Goal: Task Accomplishment & Management: Manage account settings

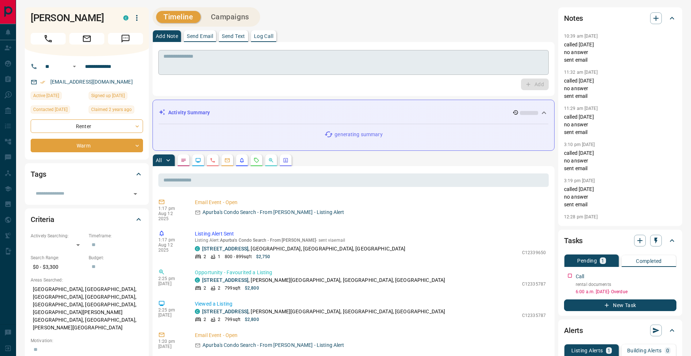
drag, startPoint x: 190, startPoint y: 44, endPoint x: 194, endPoint y: 55, distance: 11.1
click at [190, 44] on div "* ​ Add" at bounding box center [353, 69] width 402 height 54
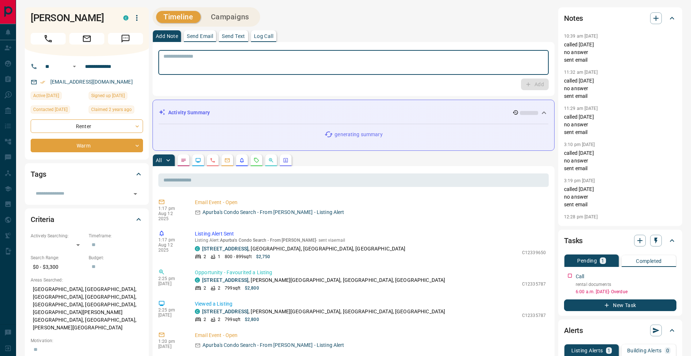
click at [196, 61] on textarea at bounding box center [353, 62] width 380 height 19
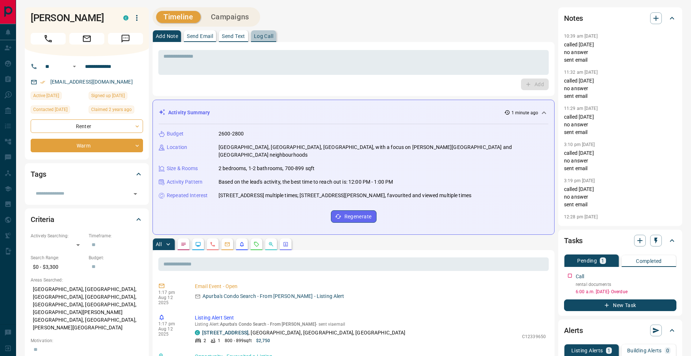
drag, startPoint x: 277, startPoint y: 35, endPoint x: 329, endPoint y: 46, distance: 53.3
click at [276, 35] on button "Log Call" at bounding box center [263, 36] width 25 height 12
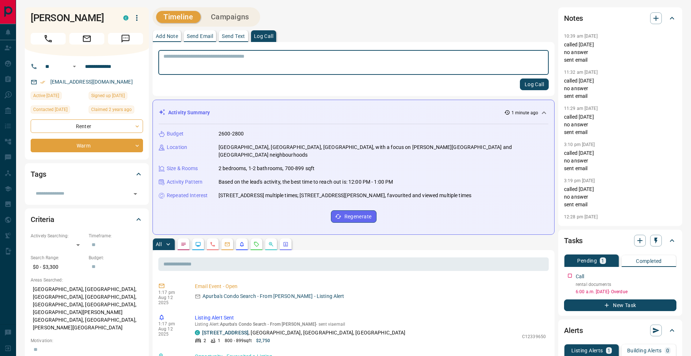
click at [531, 85] on button "Log Call" at bounding box center [534, 84] width 29 height 12
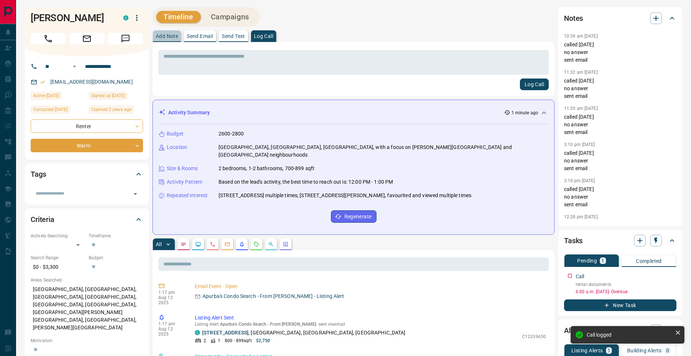
click at [160, 40] on button "Add Note" at bounding box center [167, 36] width 28 height 12
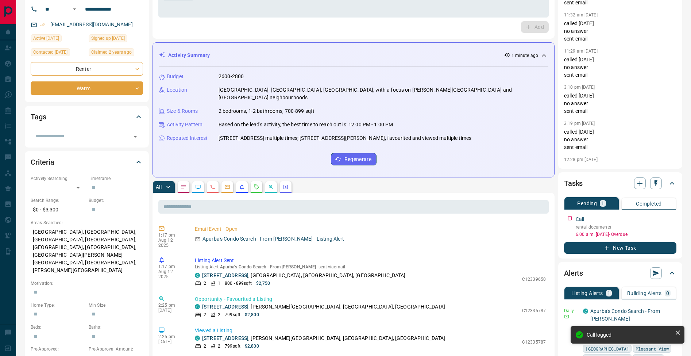
scroll to position [117, 0]
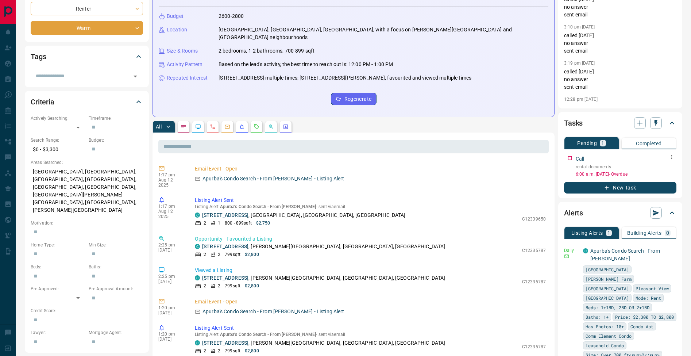
drag, startPoint x: 675, startPoint y: 162, endPoint x: 673, endPoint y: 158, distance: 5.1
click at [673, 158] on icon "button" at bounding box center [671, 157] width 6 height 6
click at [671, 167] on li "Edit" at bounding box center [660, 170] width 32 height 11
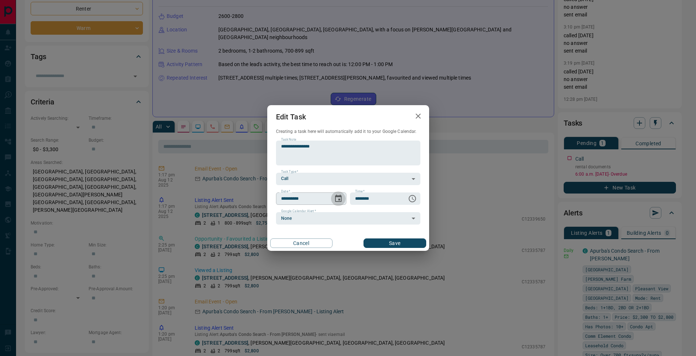
click at [341, 197] on icon "Choose date, selected date is Aug 12, 2025" at bounding box center [338, 198] width 9 height 9
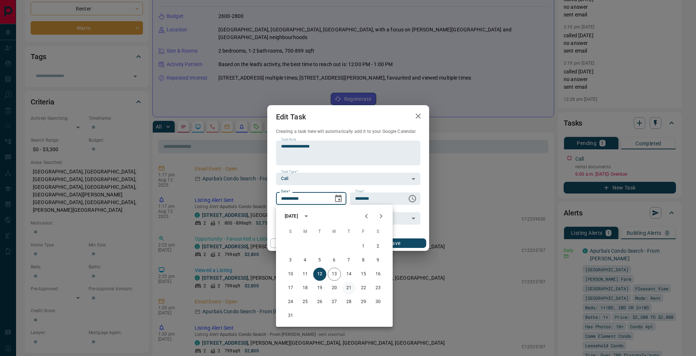
click at [350, 288] on button "21" at bounding box center [348, 287] width 13 height 13
type input "**********"
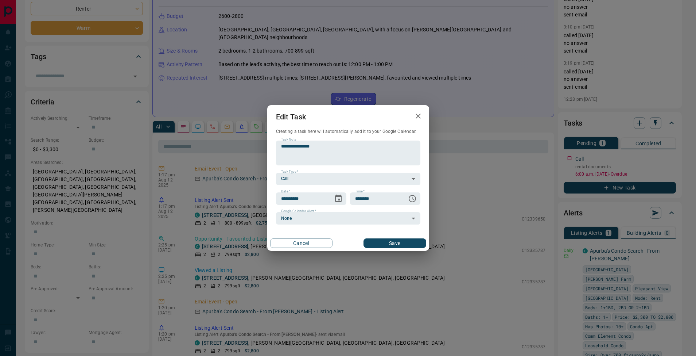
click at [401, 243] on button "Save" at bounding box center [395, 242] width 62 height 9
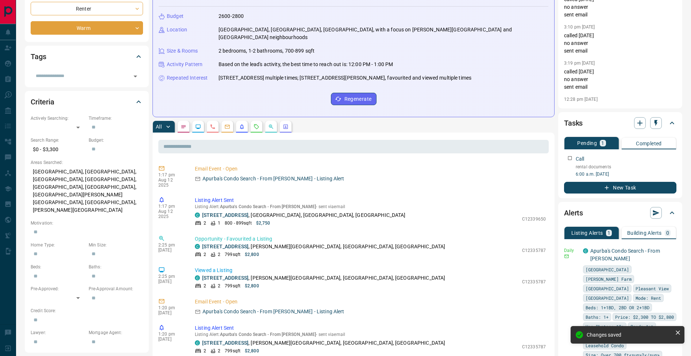
scroll to position [0, 0]
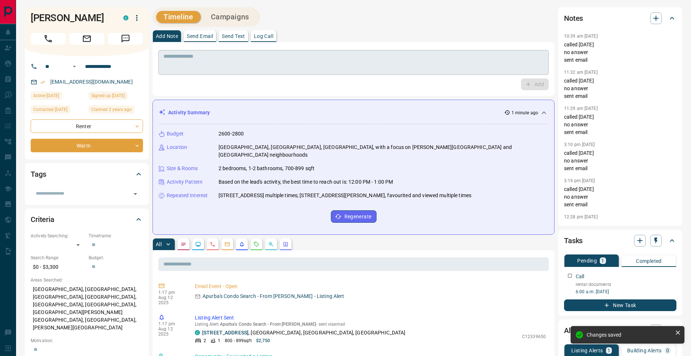
click at [203, 66] on textarea at bounding box center [353, 62] width 380 height 19
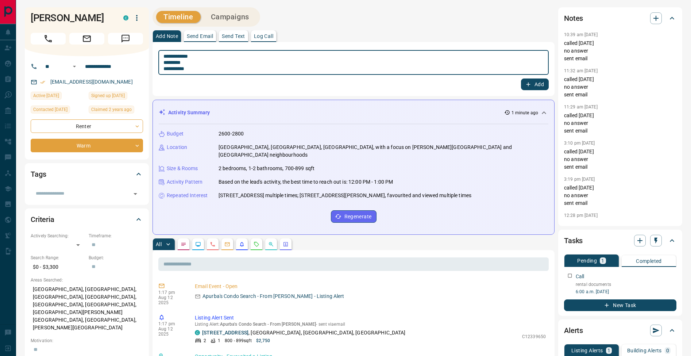
click at [166, 62] on textarea "**********" at bounding box center [353, 62] width 380 height 19
type textarea "**********"
click at [534, 85] on button "Add" at bounding box center [535, 84] width 28 height 12
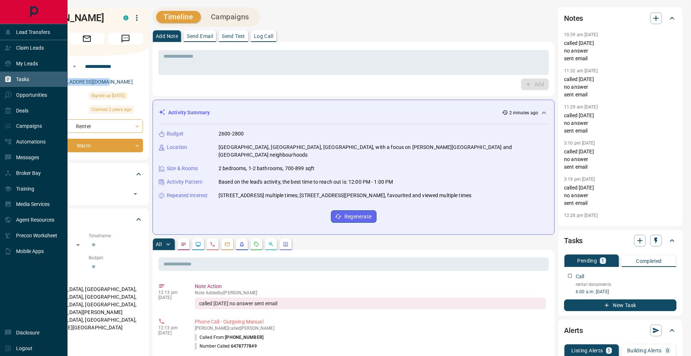
click at [7, 79] on icon at bounding box center [7, 79] width 5 height 6
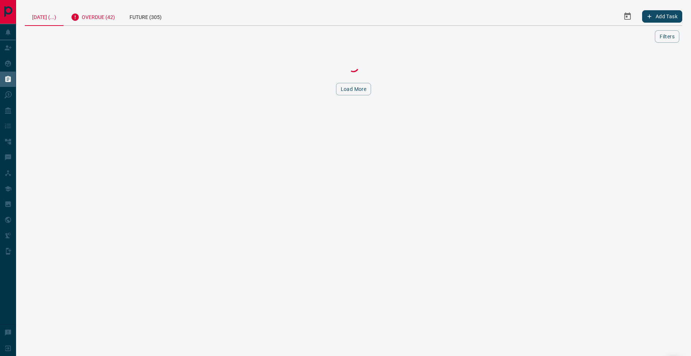
click at [105, 23] on div "Overdue (42)" at bounding box center [92, 16] width 59 height 18
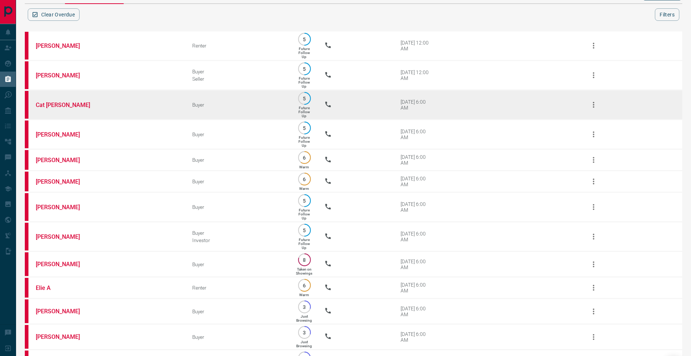
scroll to position [81, 0]
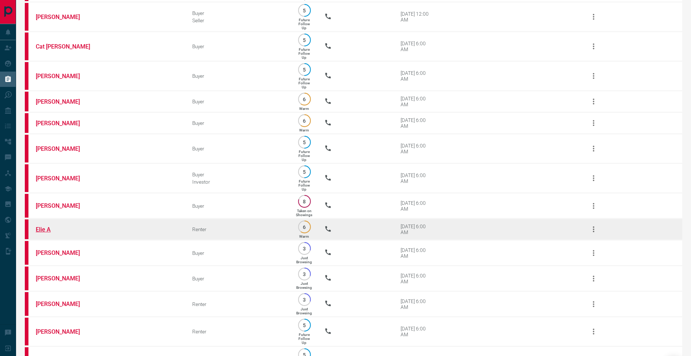
click at [47, 233] on link "Elie A" at bounding box center [63, 229] width 55 height 7
